Goal: Information Seeking & Learning: Find specific page/section

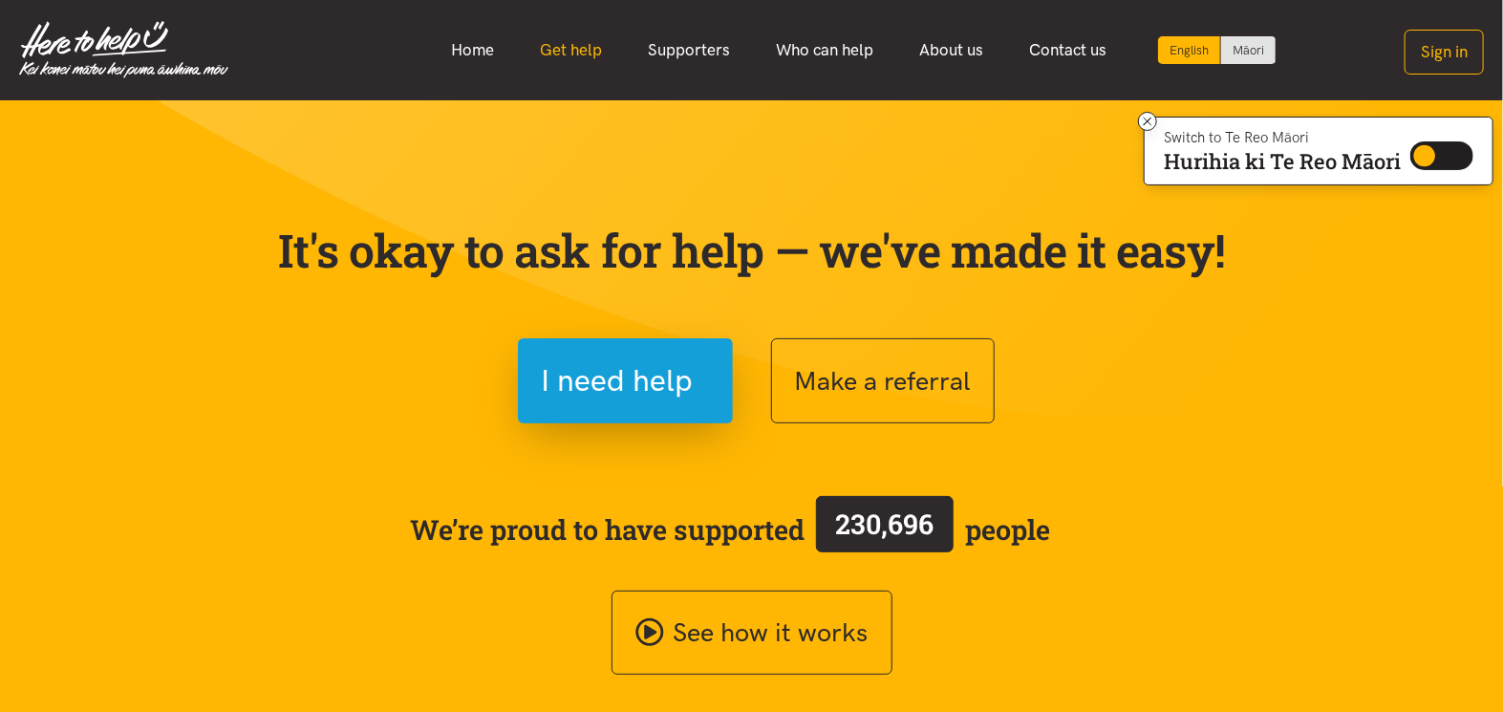
click at [573, 41] on link "Get help" at bounding box center [571, 50] width 108 height 41
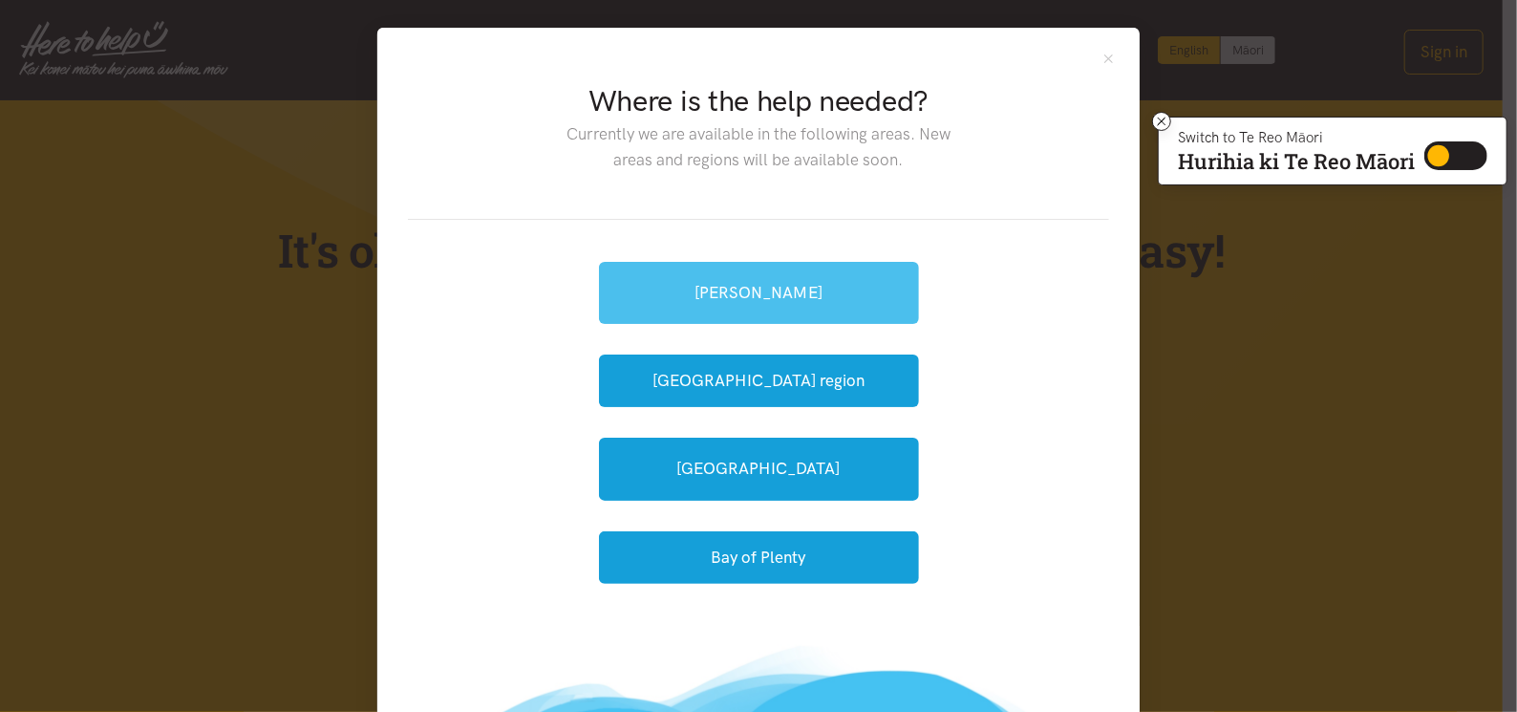
click at [777, 297] on link "[PERSON_NAME]" at bounding box center [759, 293] width 320 height 62
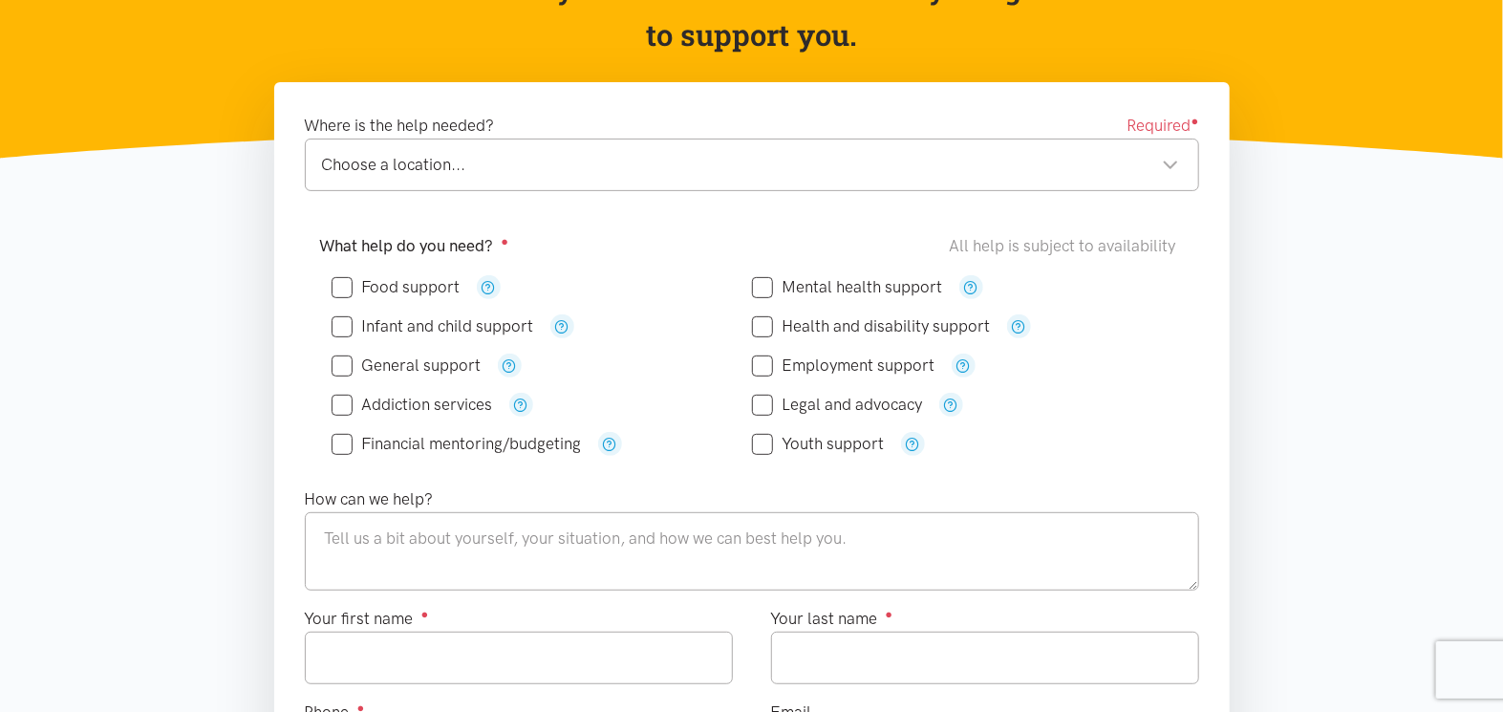
scroll to position [287, 0]
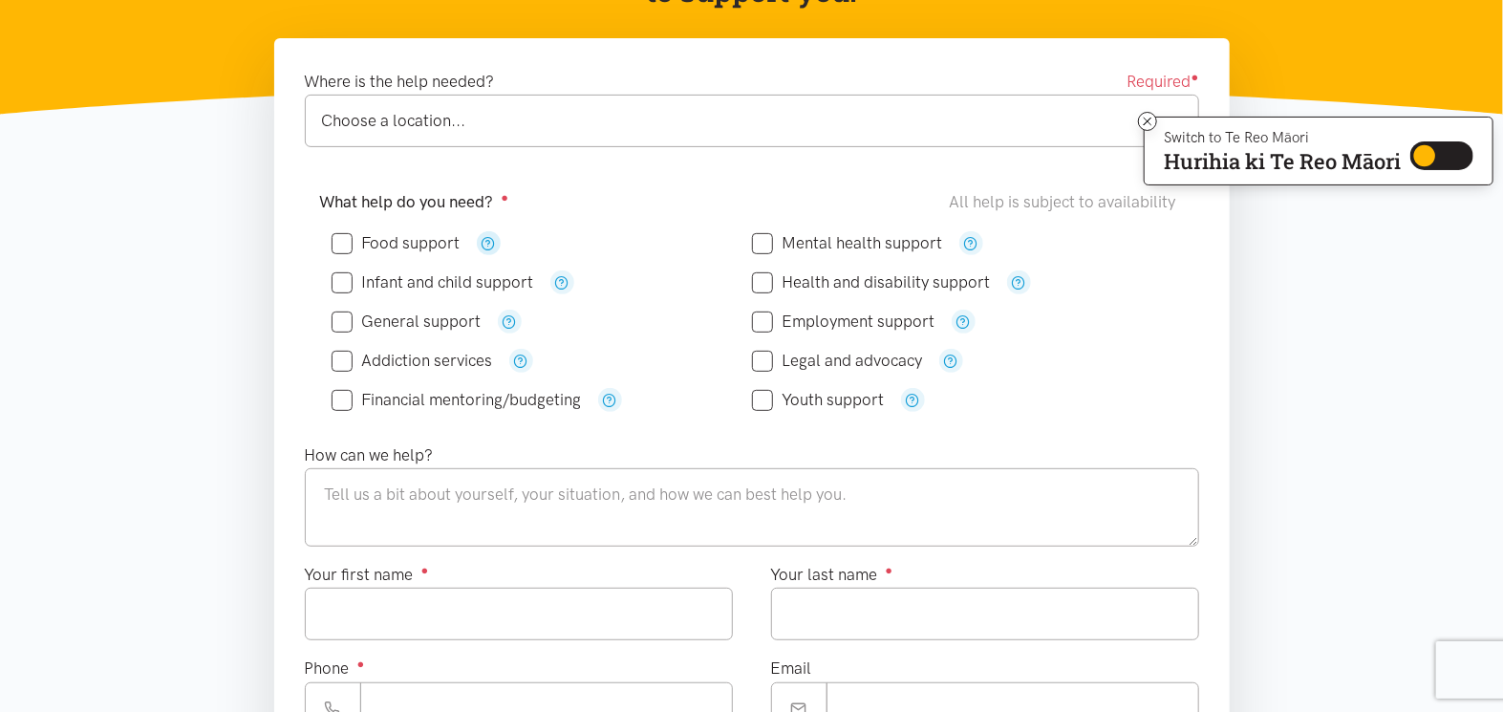
click at [487, 238] on icon "button" at bounding box center [489, 243] width 14 height 14
click at [1155, 310] on div "Employment support" at bounding box center [962, 322] width 420 height 24
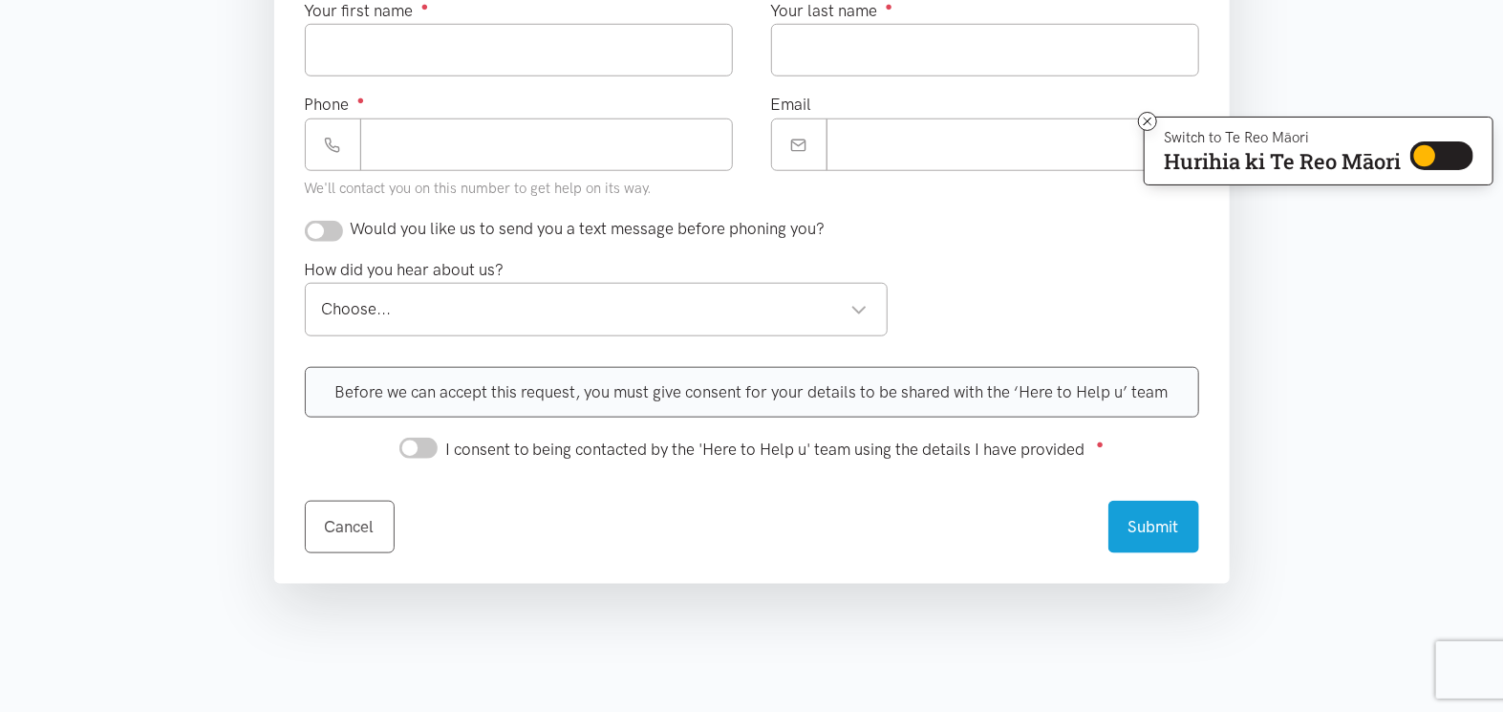
scroll to position [860, 0]
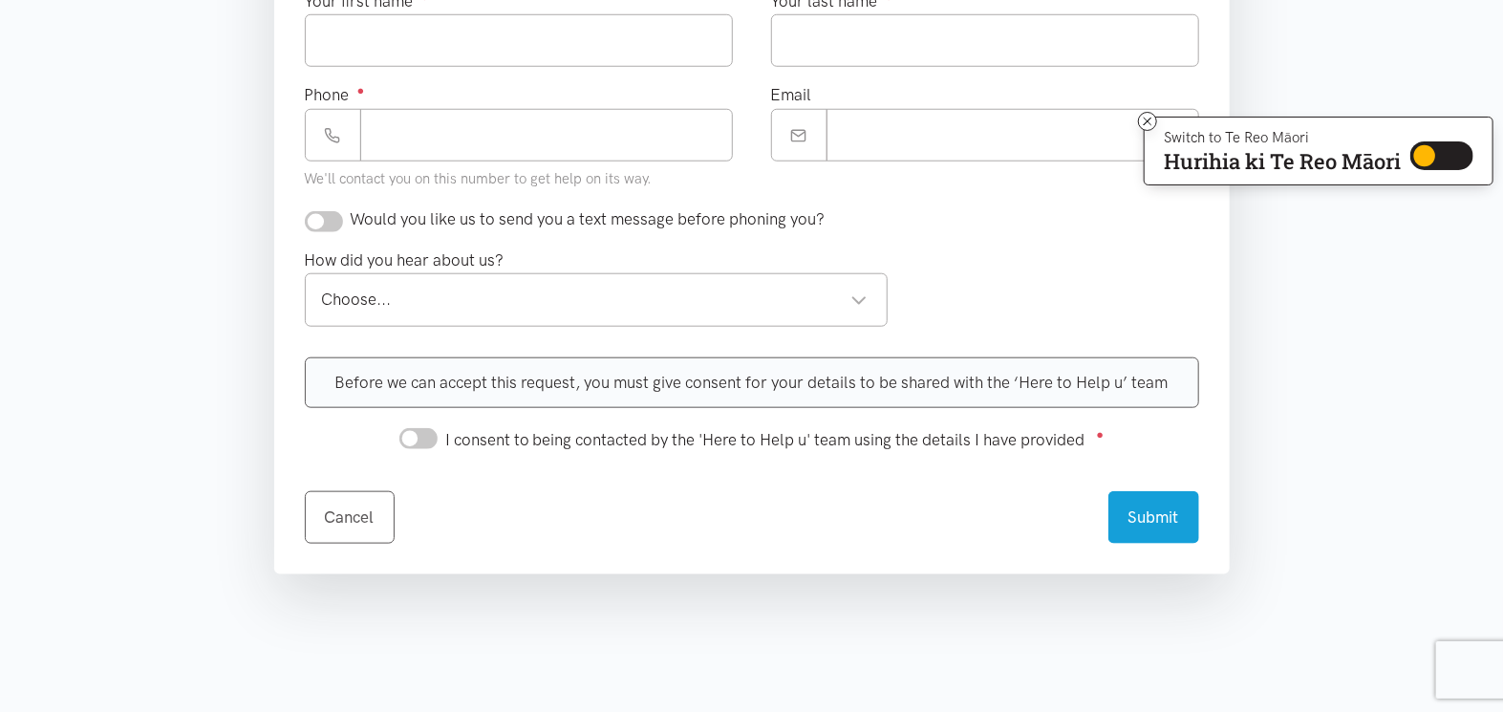
click at [695, 300] on div "Choose..." at bounding box center [595, 300] width 547 height 26
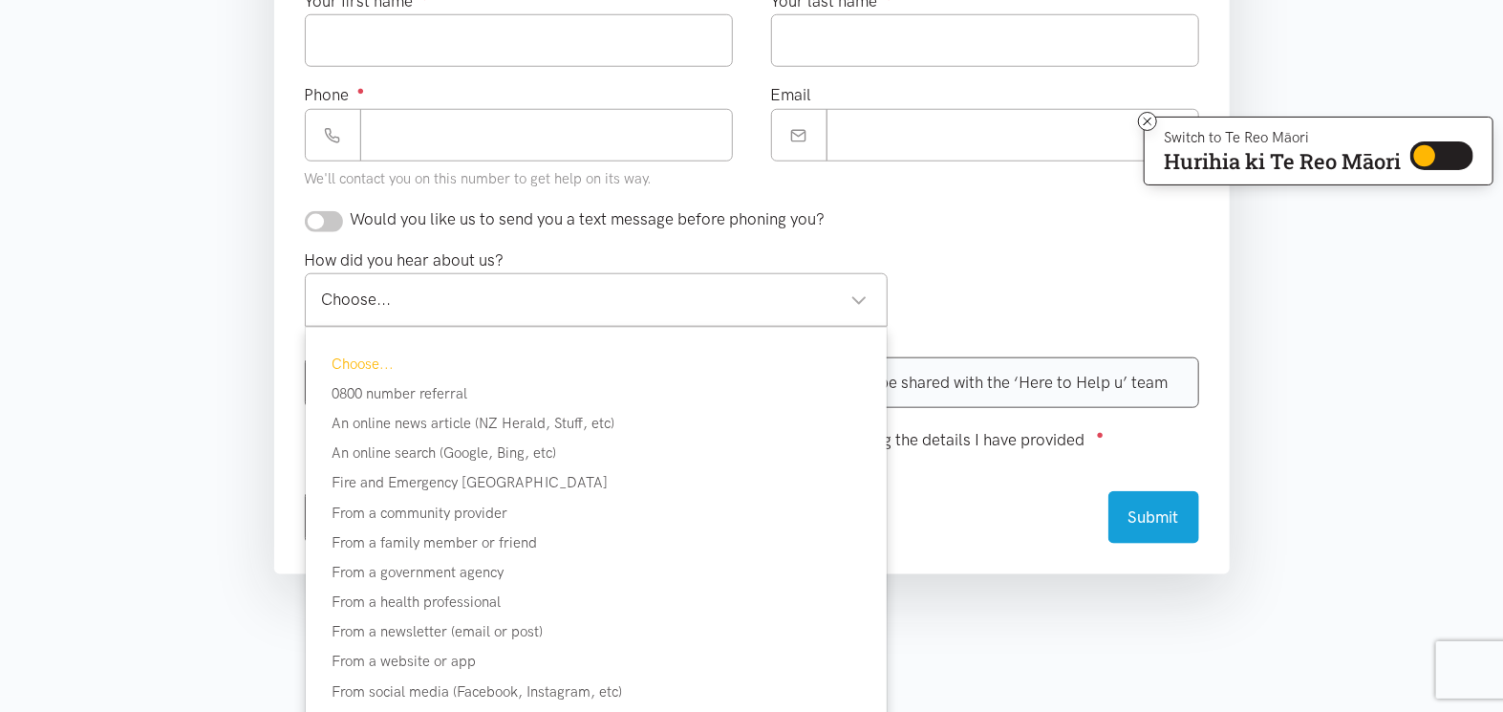
click at [997, 231] on div "Would you like us to send you a text message before phoning you?" at bounding box center [752, 226] width 933 height 41
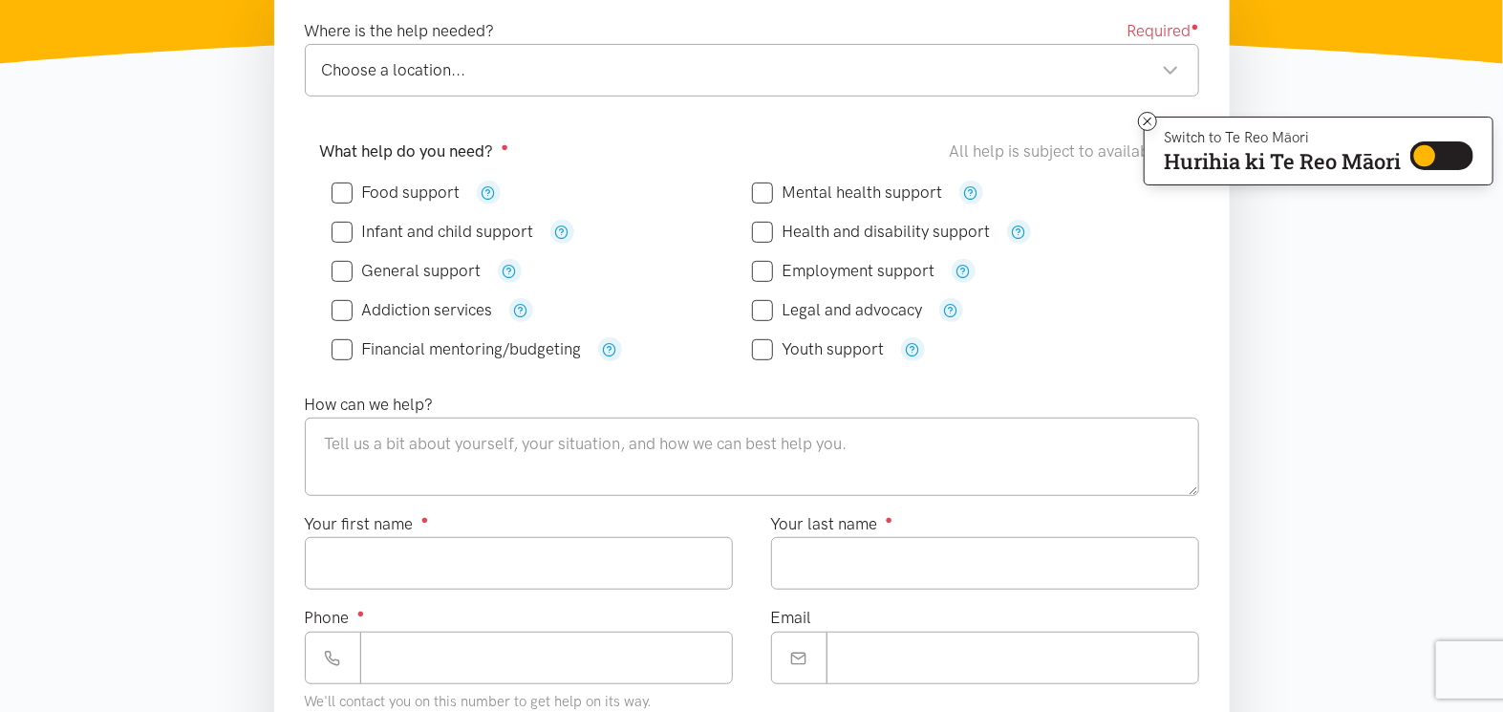
scroll to position [287, 0]
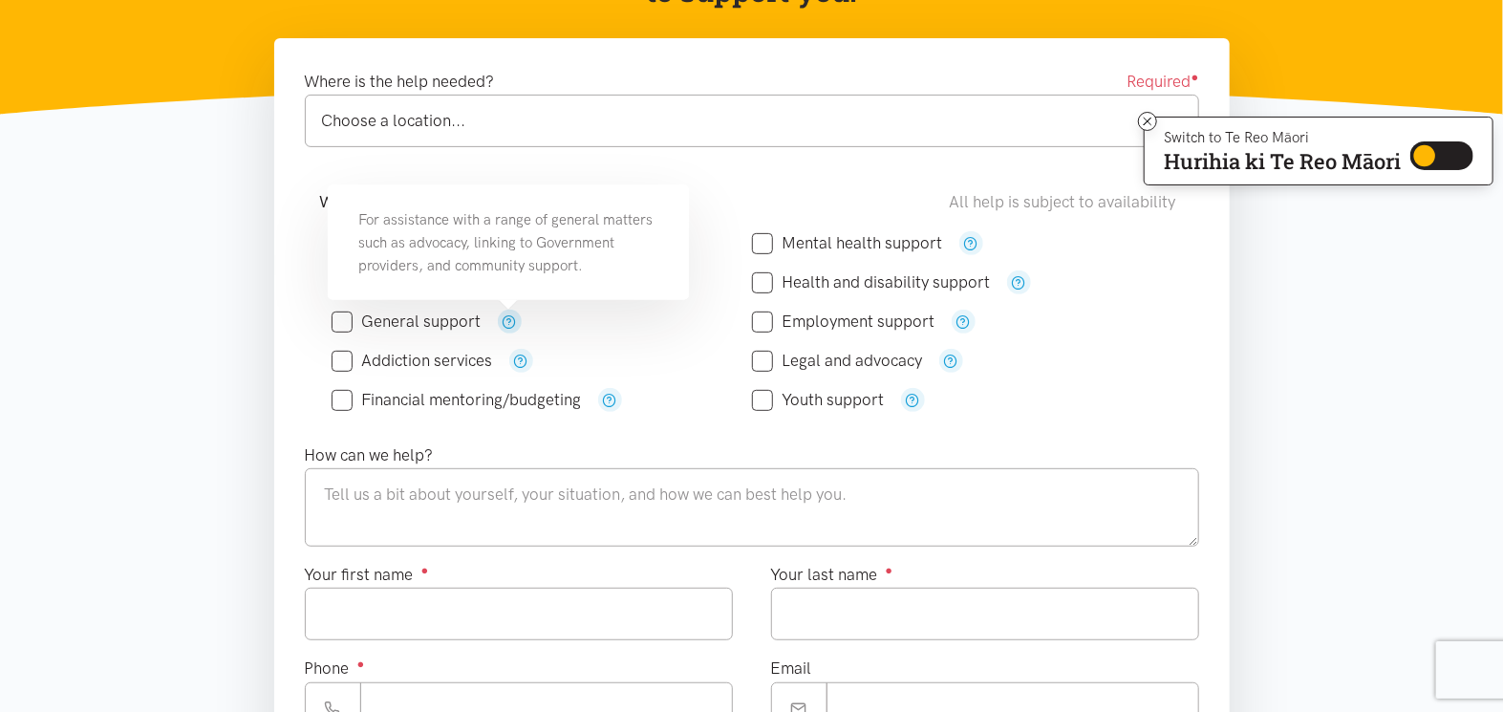
click at [513, 320] on icon "button" at bounding box center [510, 321] width 14 height 14
click at [631, 331] on div "General support" at bounding box center [542, 321] width 420 height 39
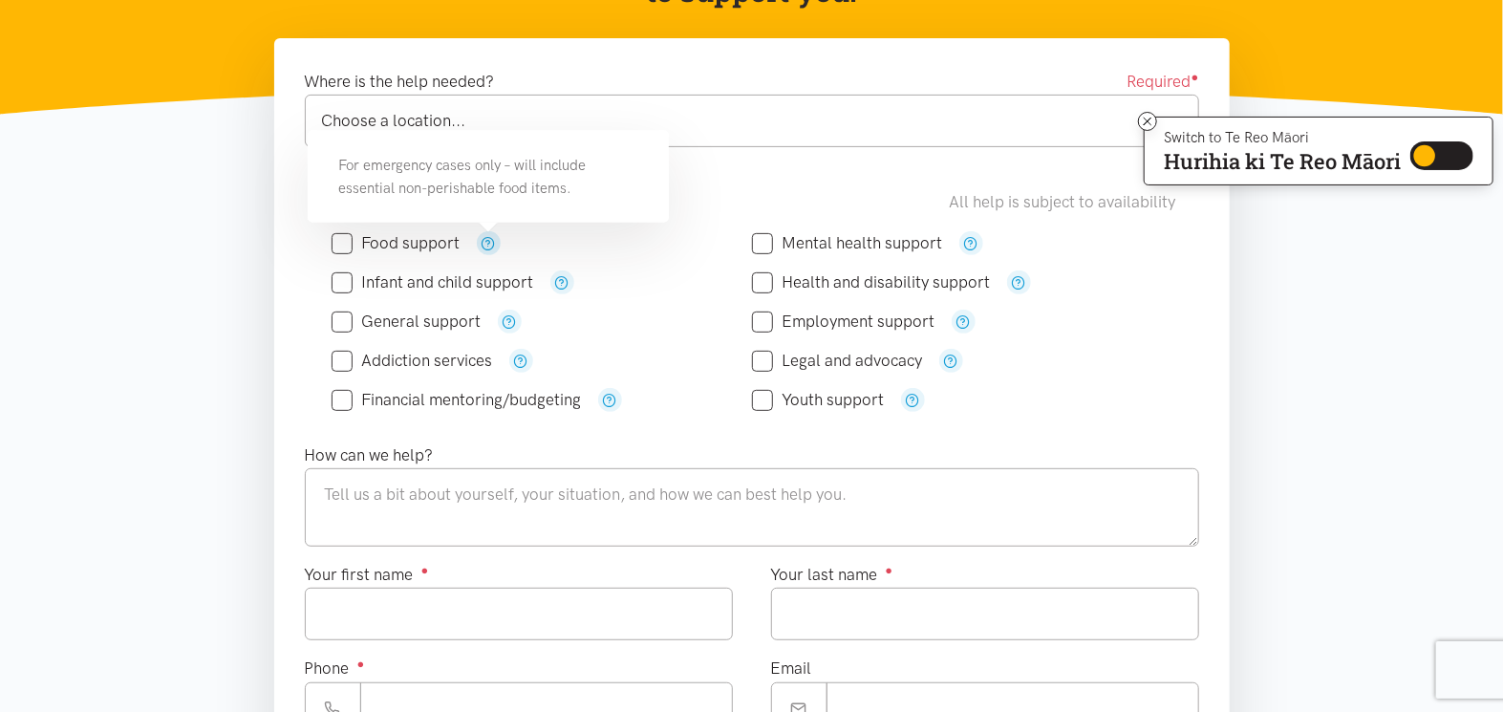
click at [487, 236] on icon "button" at bounding box center [489, 243] width 14 height 14
click at [1058, 319] on div "Employment support" at bounding box center [962, 322] width 420 height 24
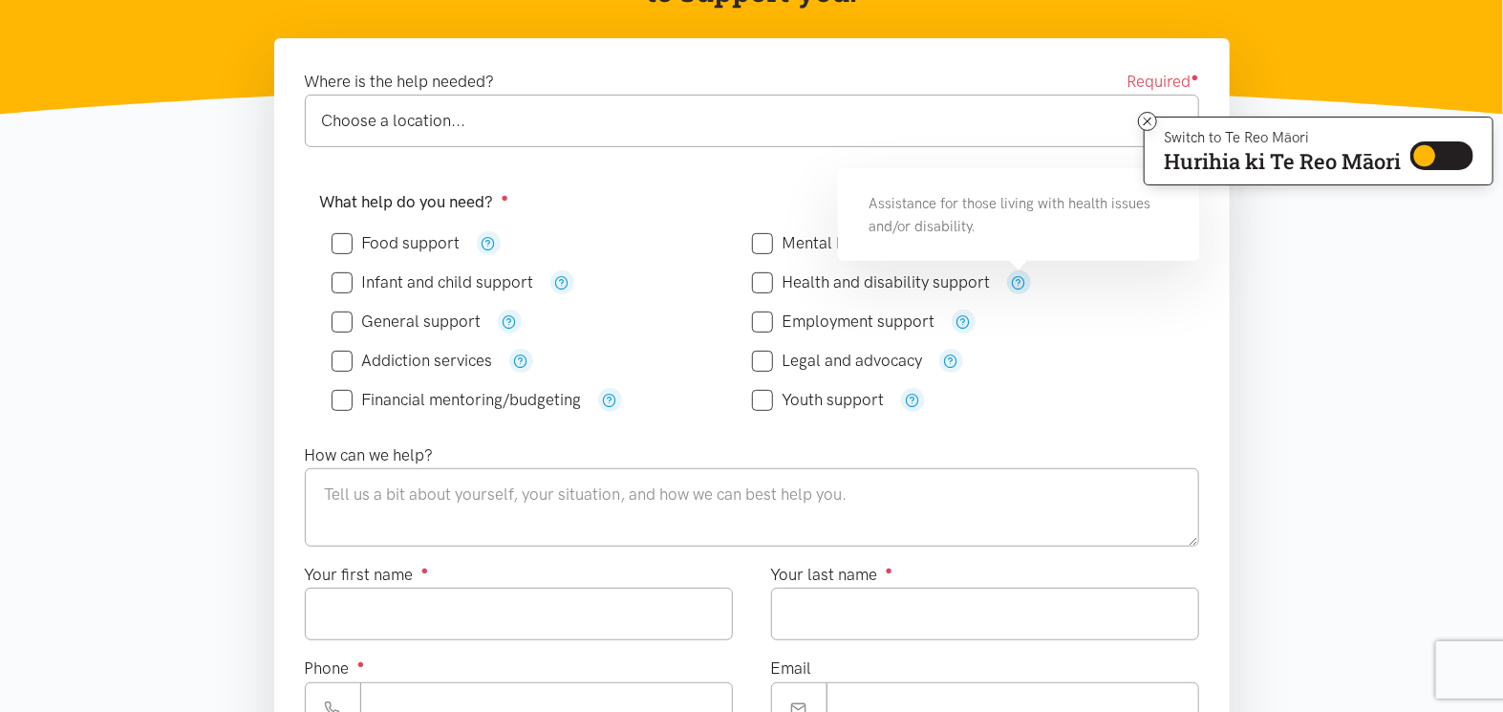
click at [1016, 285] on icon "button" at bounding box center [1019, 282] width 14 height 14
click at [1016, 284] on icon "button" at bounding box center [1019, 282] width 14 height 14
click at [1115, 329] on div "Employment support" at bounding box center [962, 322] width 420 height 24
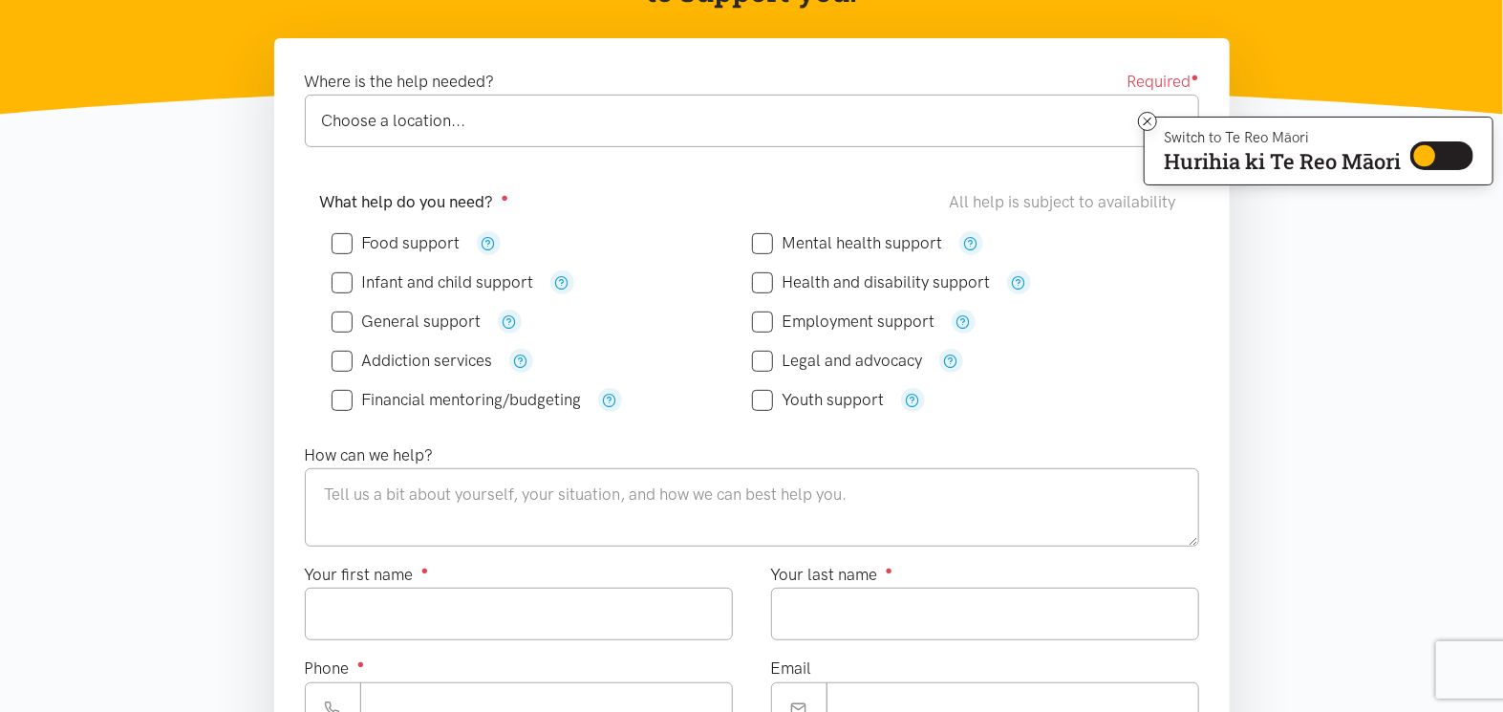
click at [785, 107] on div "Choose a location... Choose a location..." at bounding box center [752, 121] width 894 height 53
click at [1237, 258] on div "Where is the help needed? Required ● Choose a location... Choose a location... …" at bounding box center [752, 592] width 994 height 1109
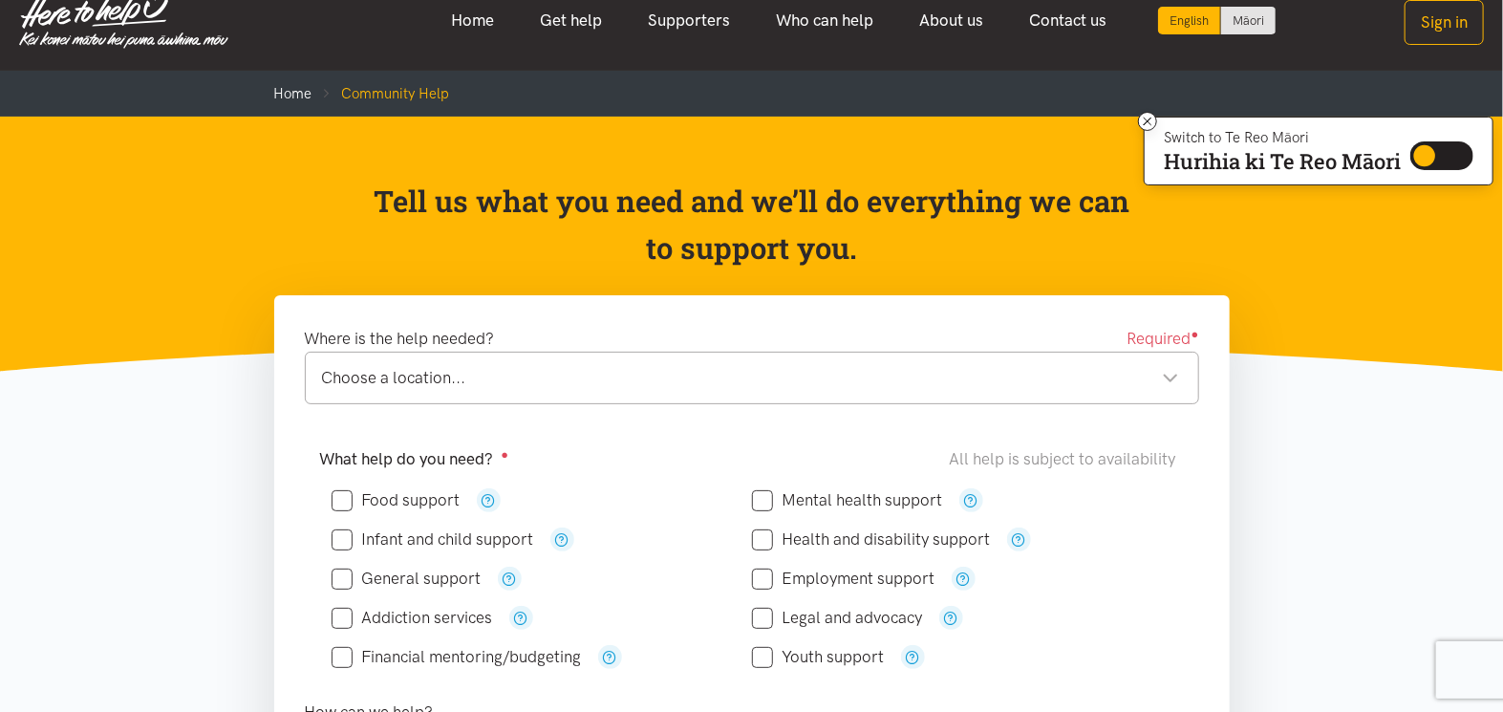
scroll to position [0, 0]
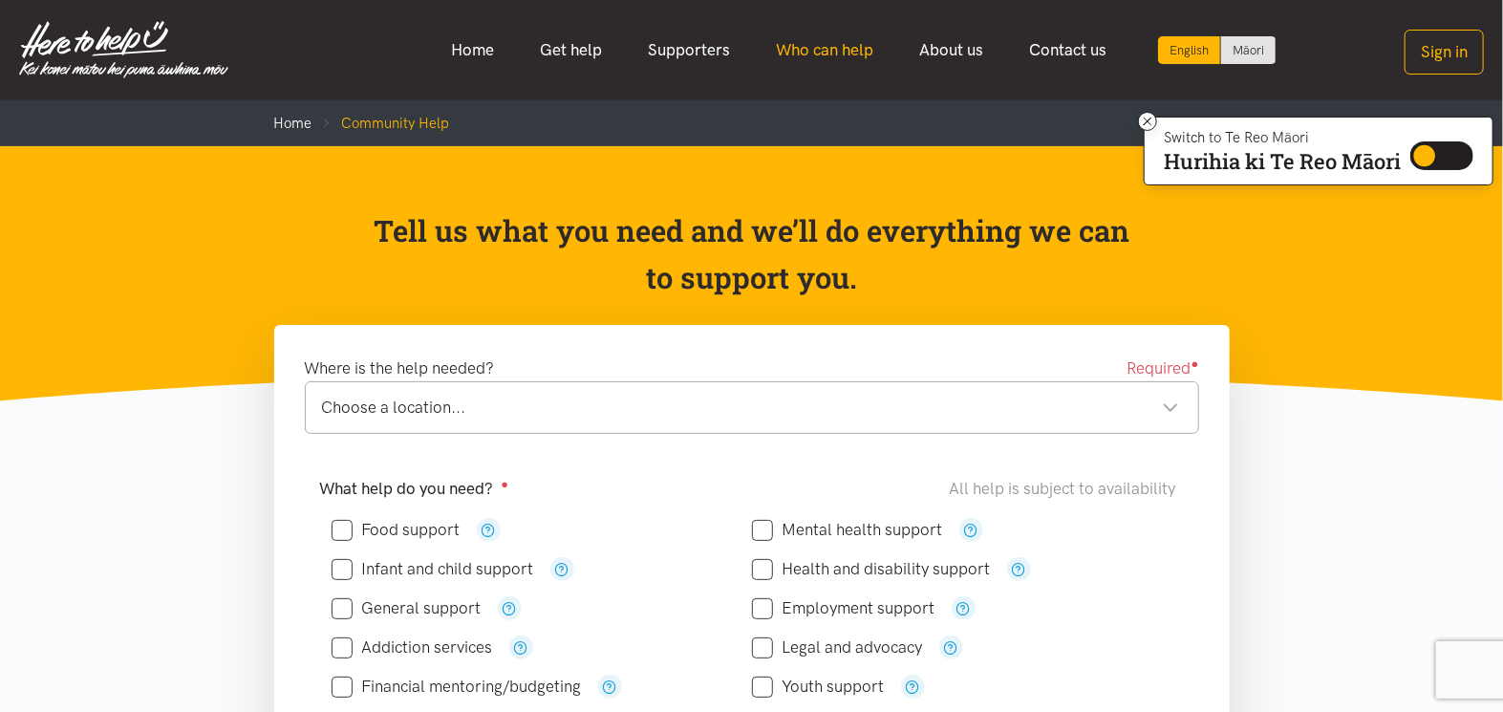
click at [801, 45] on link "Who can help" at bounding box center [824, 50] width 143 height 41
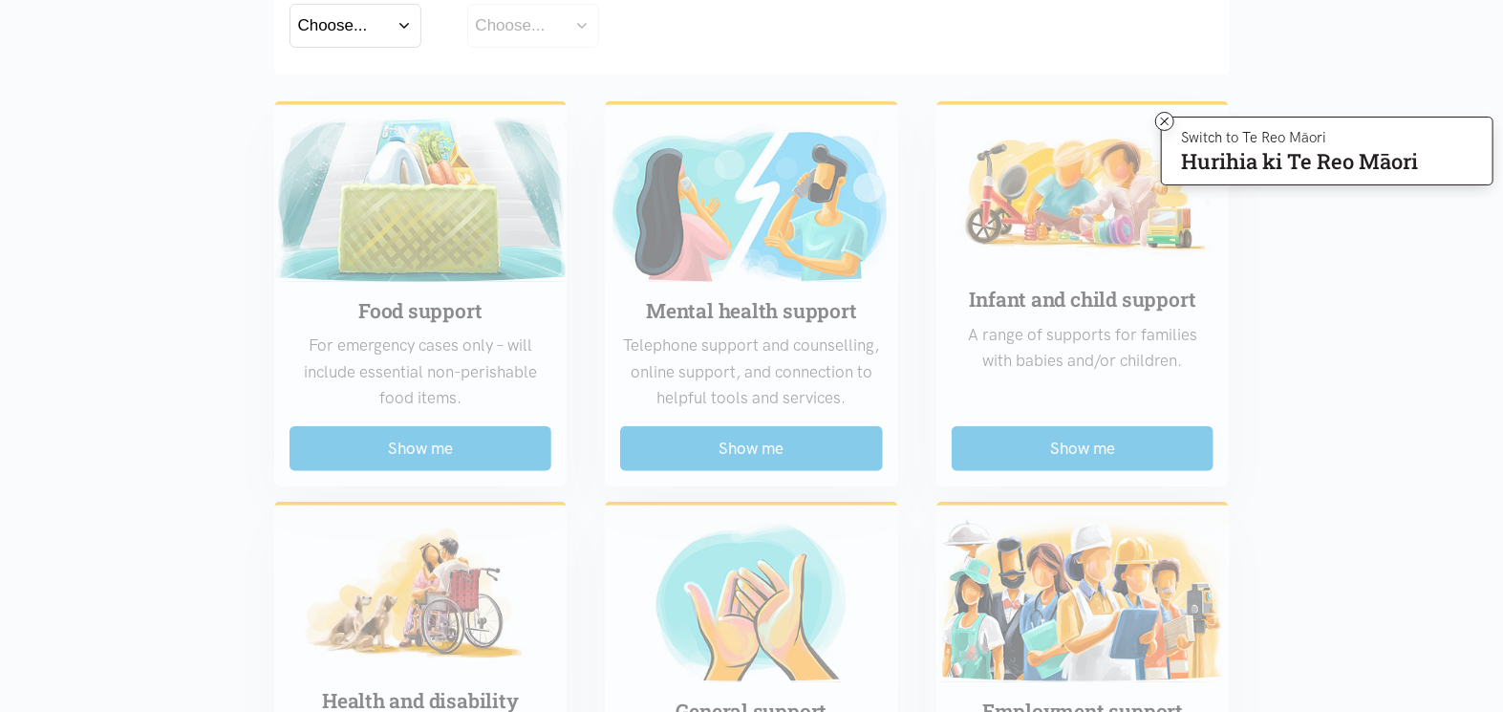
scroll to position [429, 0]
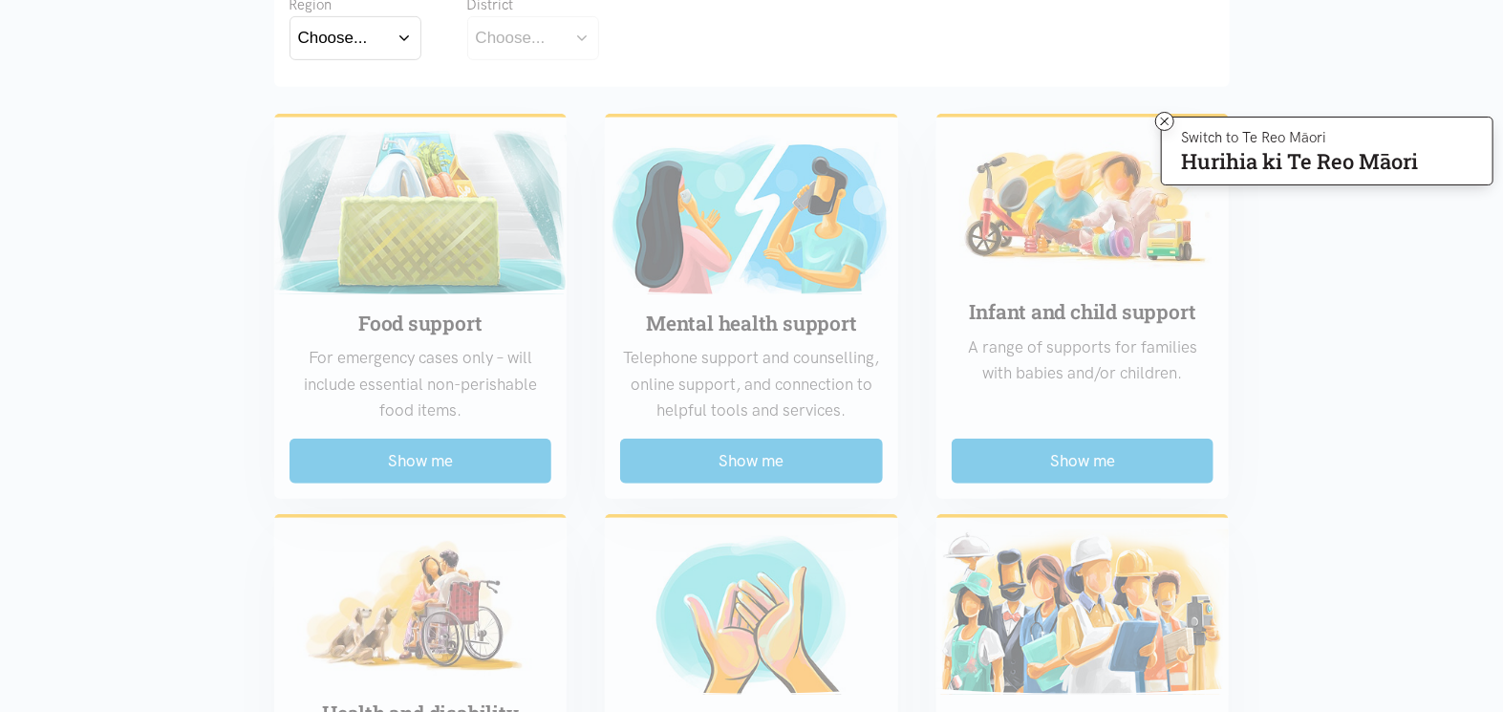
click at [1164, 115] on icon at bounding box center [1165, 122] width 14 height 14
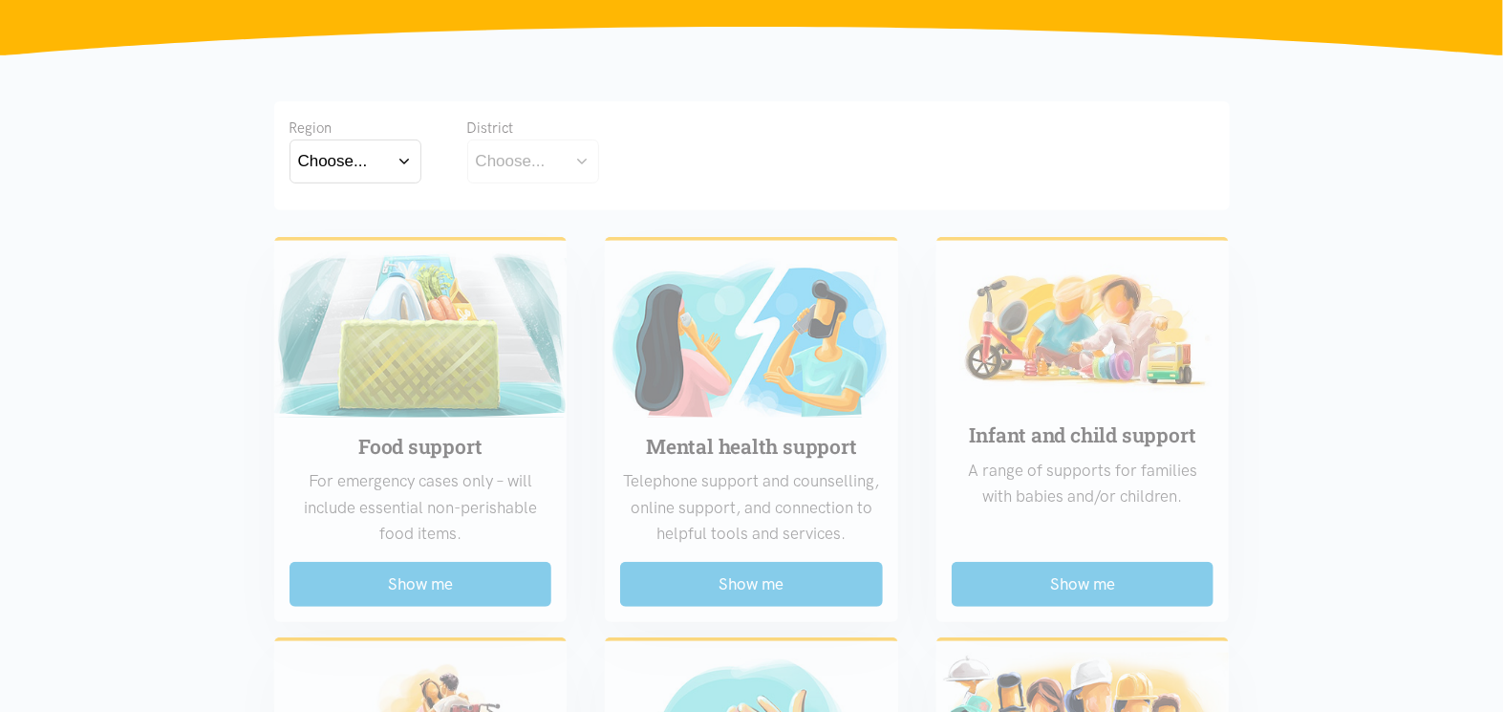
scroll to position [142, 0]
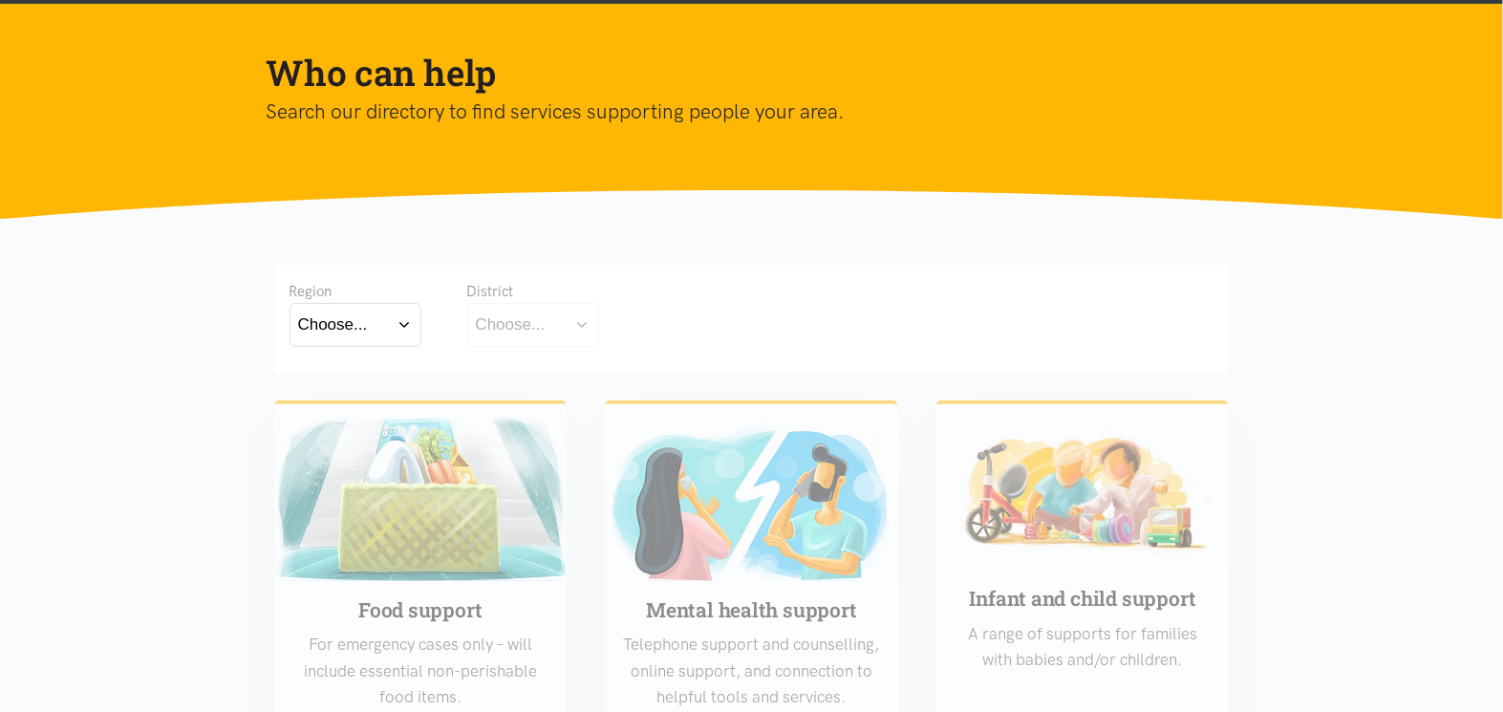
click at [377, 315] on button "Choose..." at bounding box center [355, 324] width 132 height 43
click at [342, 408] on label "Waikato" at bounding box center [355, 409] width 115 height 24
click at [0, 0] on input "Waikato" at bounding box center [0, 0] width 0 height 0
drag, startPoint x: 419, startPoint y: 375, endPoint x: 558, endPoint y: 316, distance: 150.7
click at [558, 316] on button "Choose..." at bounding box center [562, 324] width 191 height 43
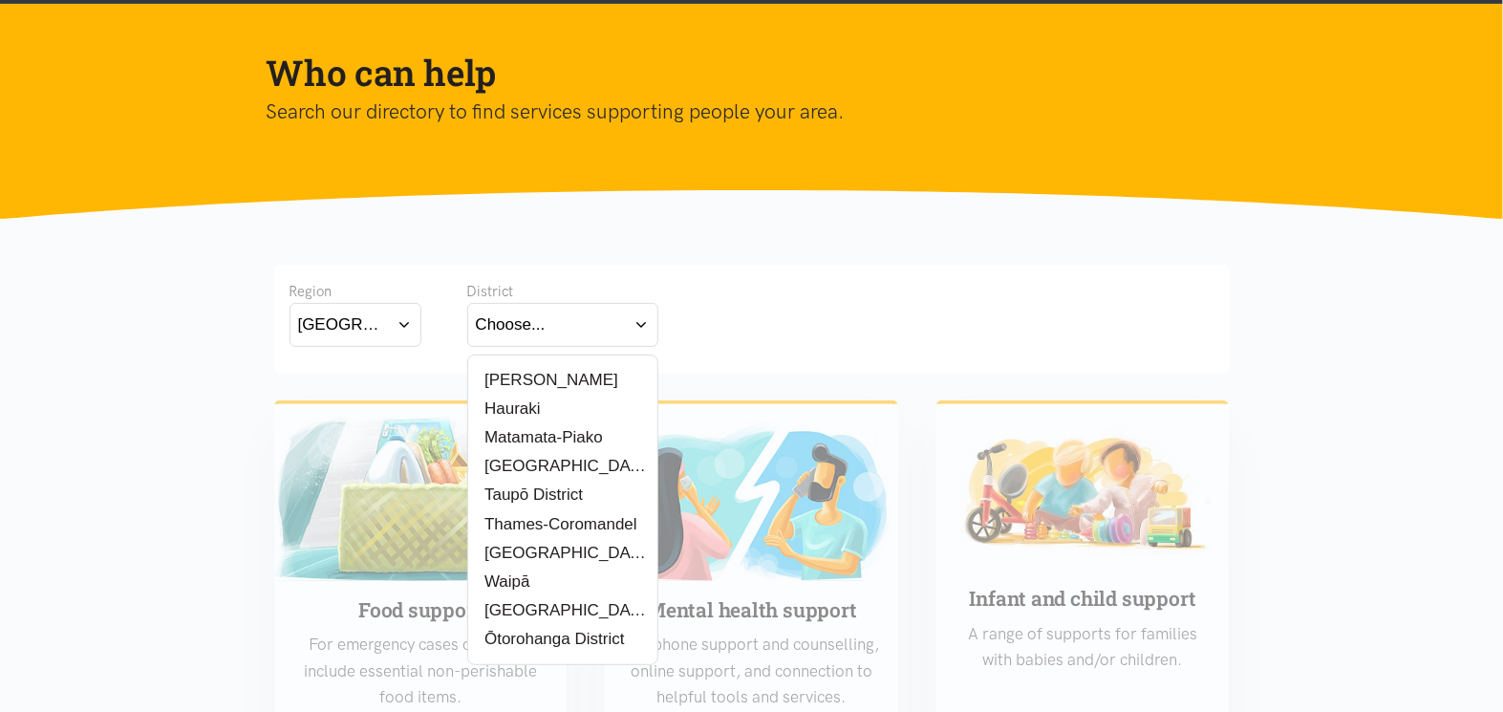
click at [523, 373] on label "[PERSON_NAME]" at bounding box center [547, 380] width 142 height 24
click at [0, 0] on input "[PERSON_NAME]" at bounding box center [0, 0] width 0 height 0
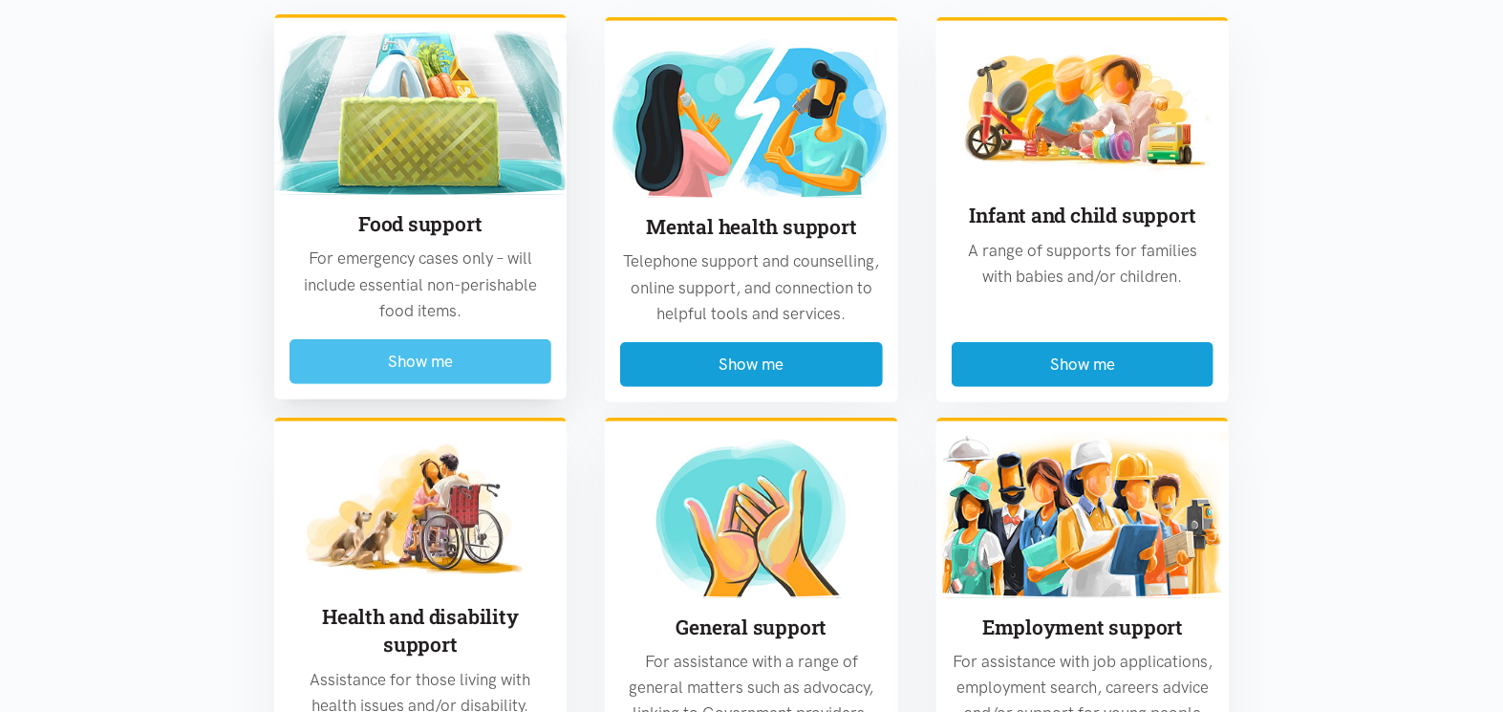
click at [468, 352] on button "Show me" at bounding box center [420, 361] width 263 height 45
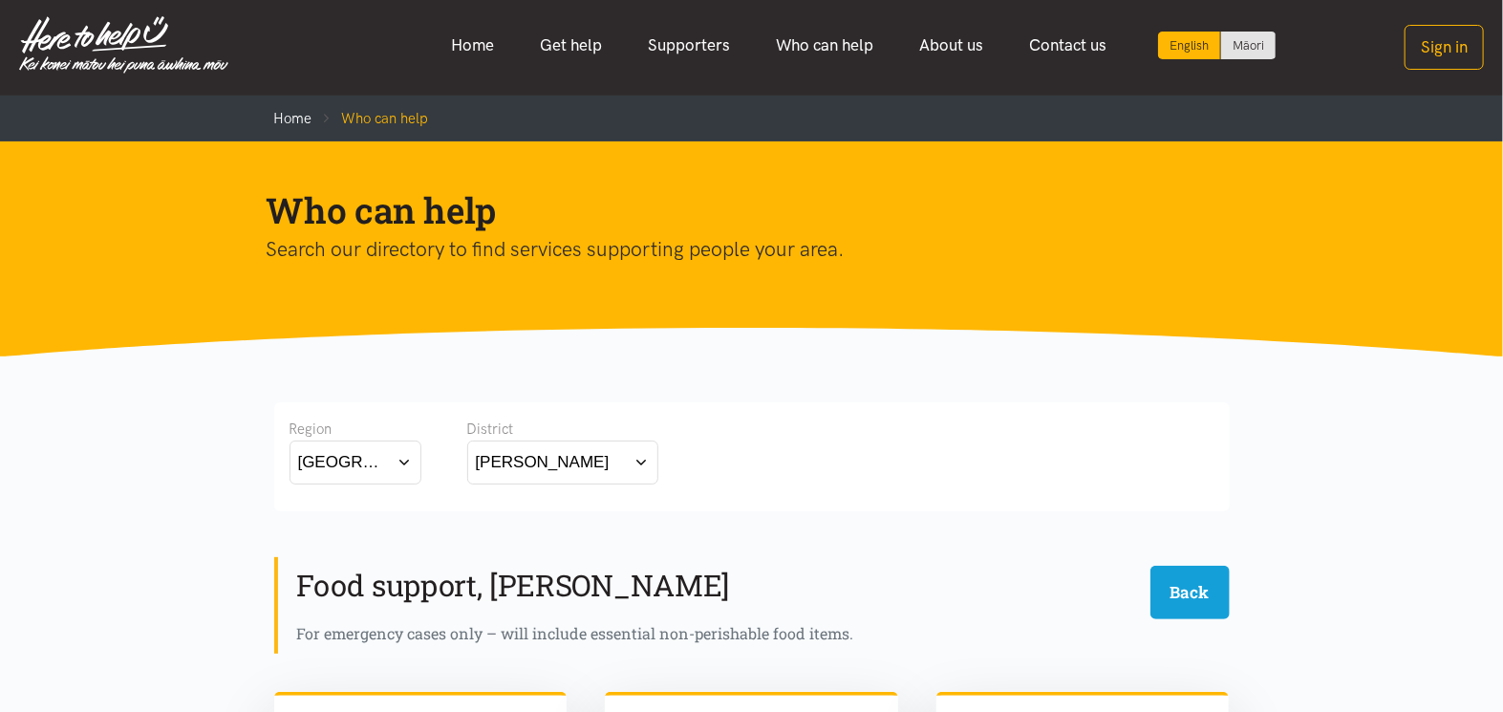
scroll to position [0, 0]
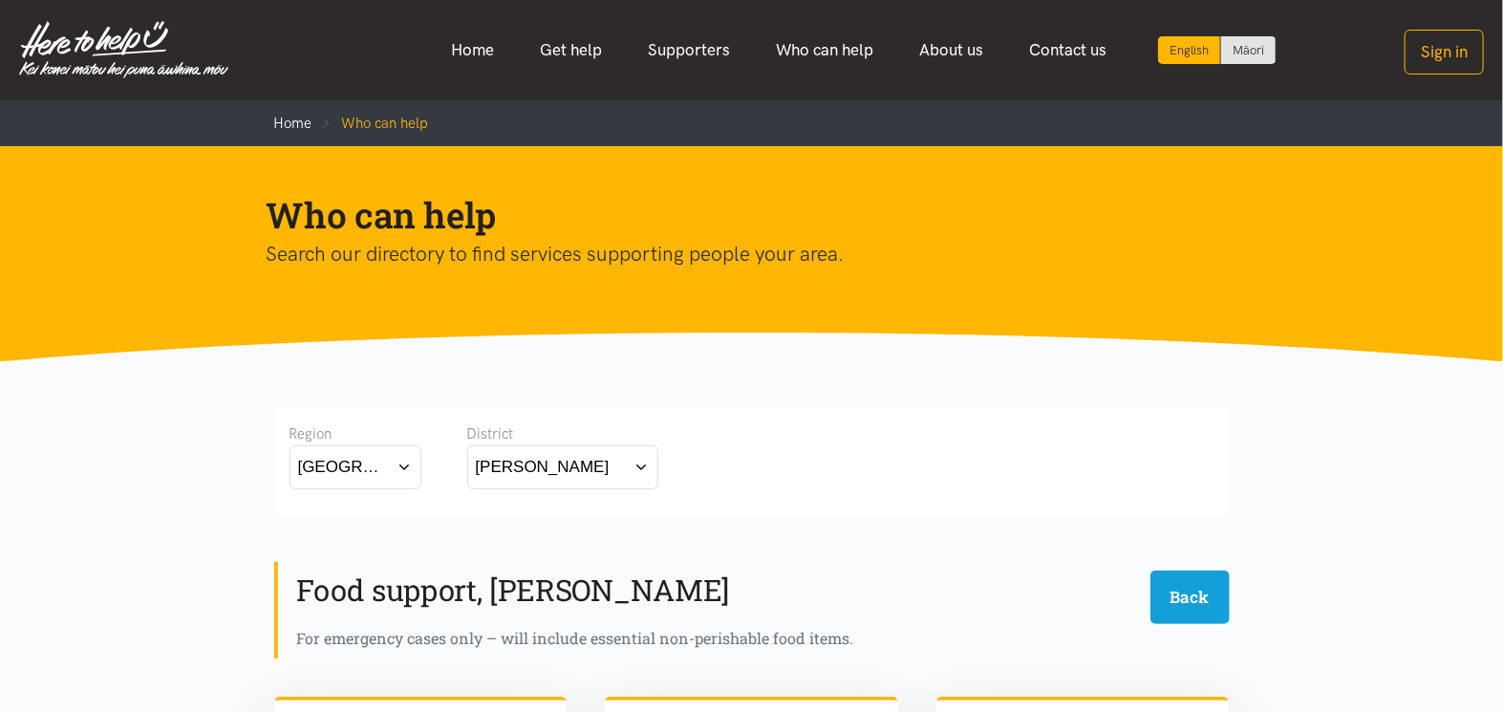
drag, startPoint x: 881, startPoint y: 362, endPoint x: 904, endPoint y: 356, distance: 23.6
click at [485, 51] on link "Home" at bounding box center [472, 50] width 89 height 41
